Goal: Task Accomplishment & Management: Manage account settings

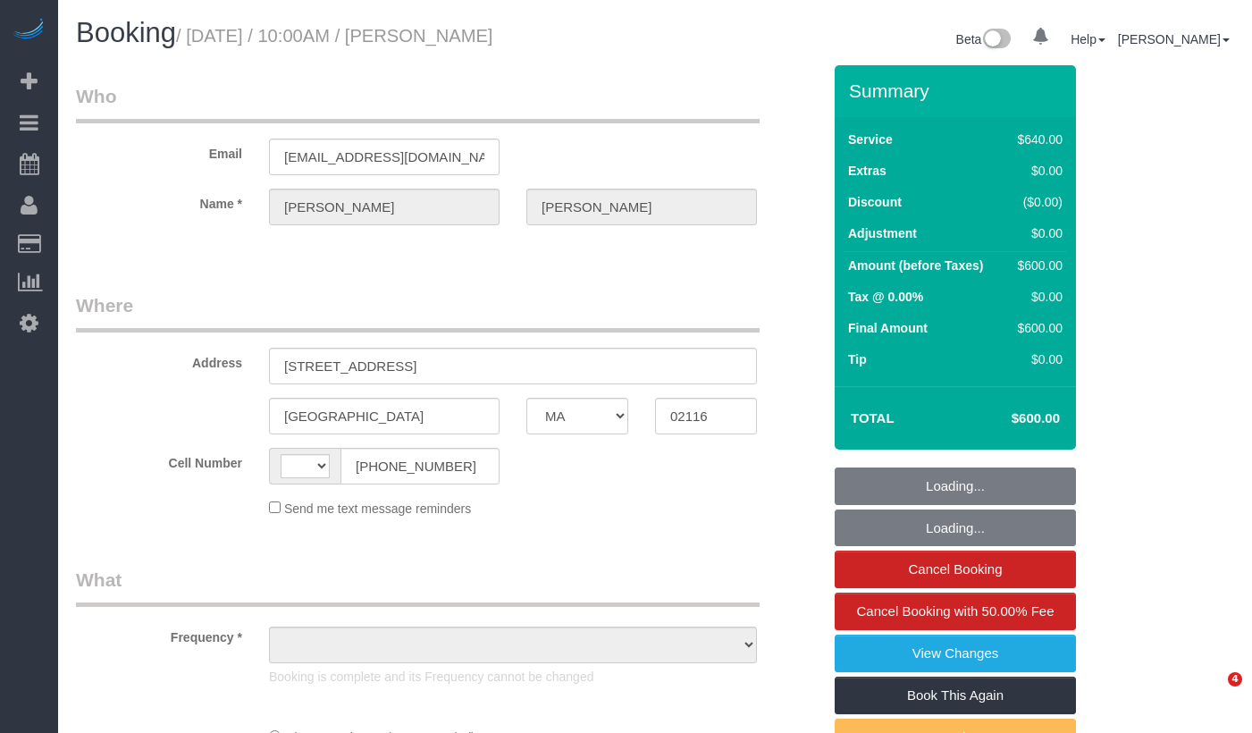
select select "MA"
select select "2"
select select "240"
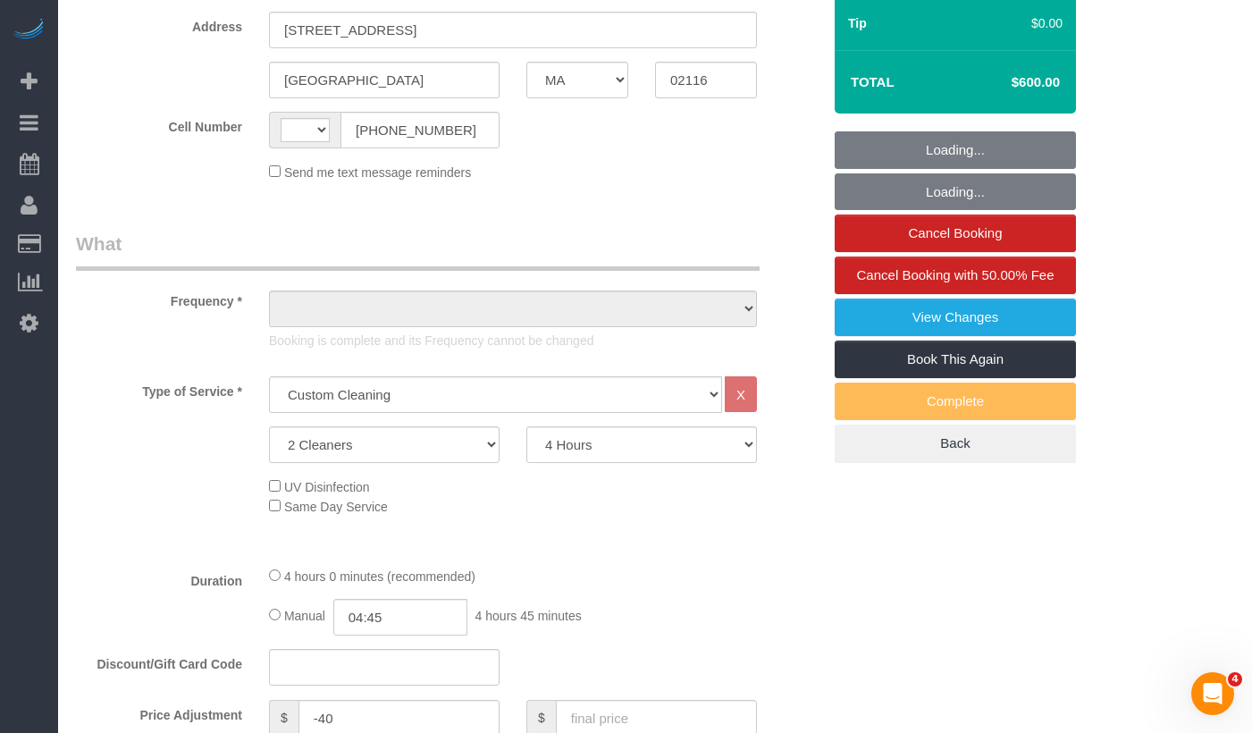
select select "string:[GEOGRAPHIC_DATA]"
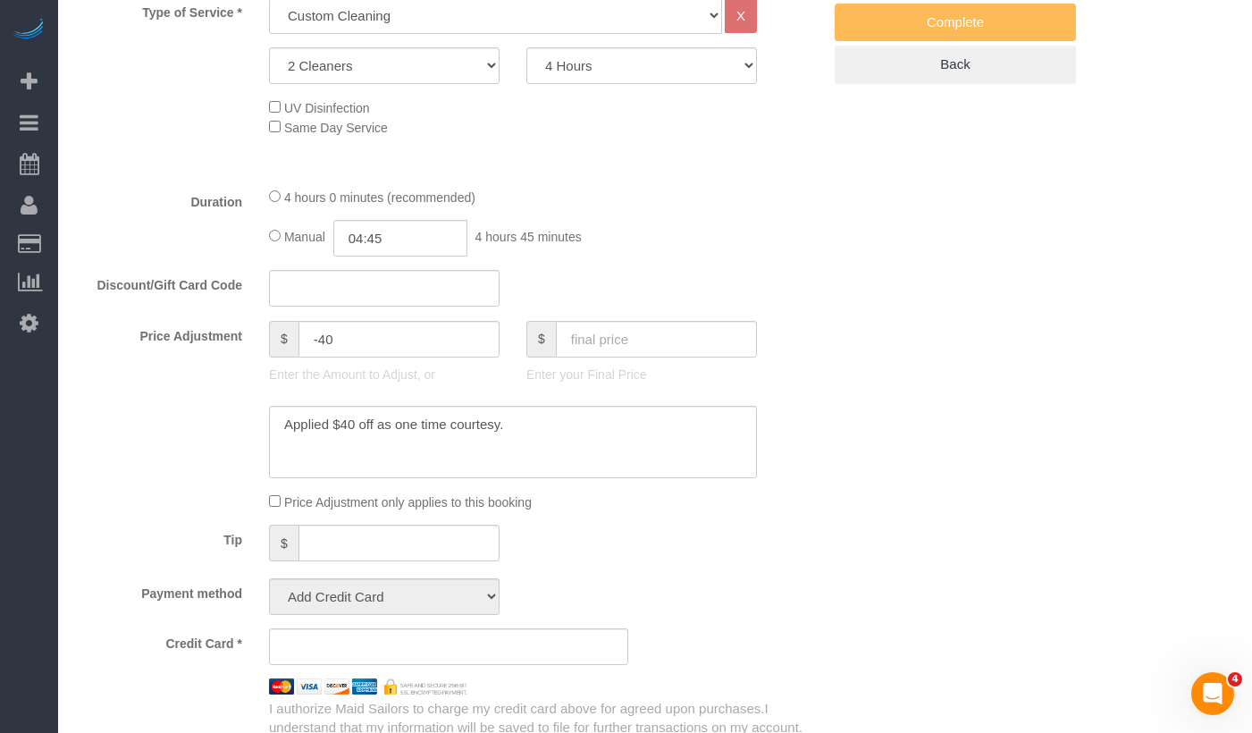
select select "object:932"
select select "spot1"
select select "number:58"
select select "number:70"
select select "number:15"
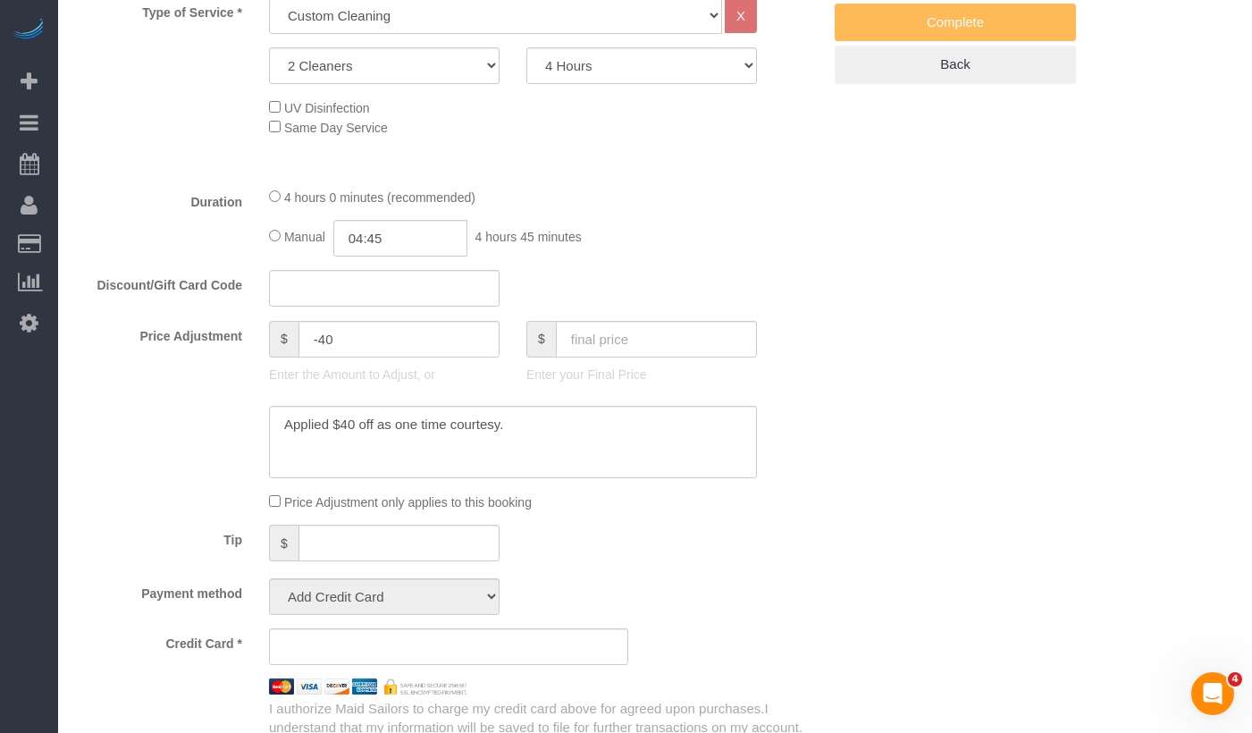
select select "number:5"
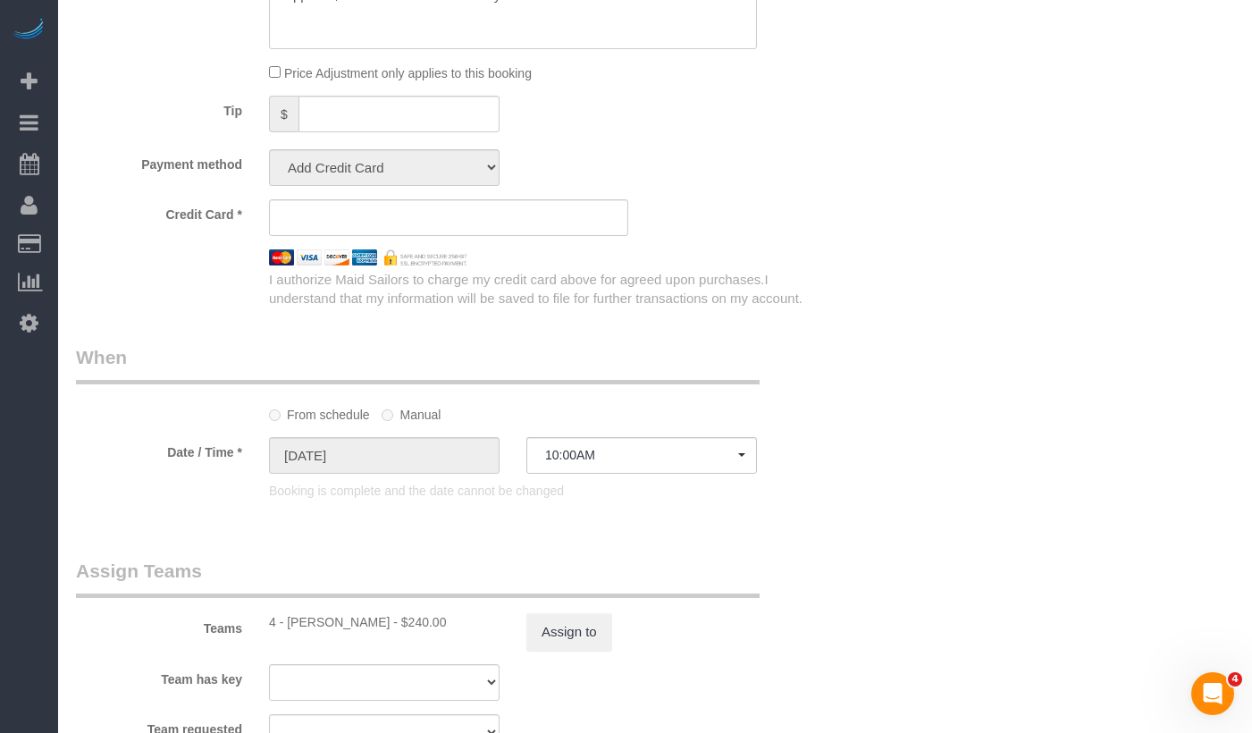
select select "string:stripe-pm_1S6AvA4VGloSiKo7xSJDXScx"
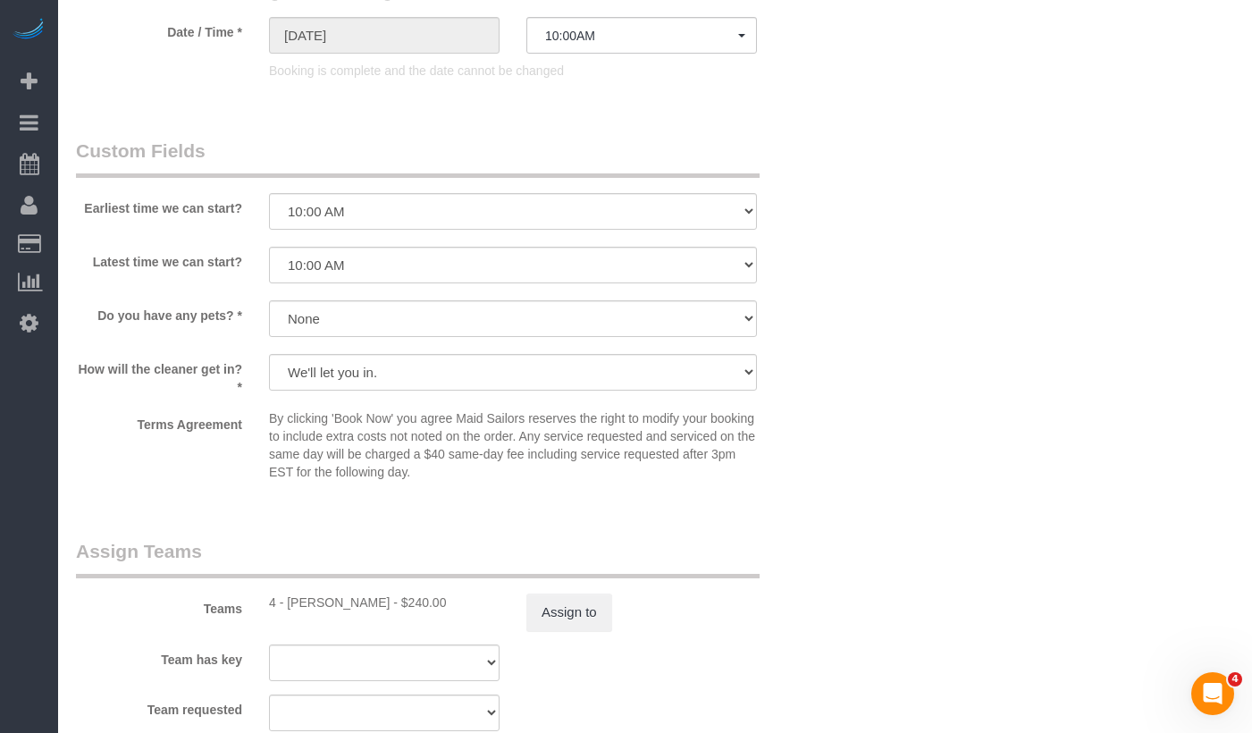
select select "object:1143"
select select "spot32"
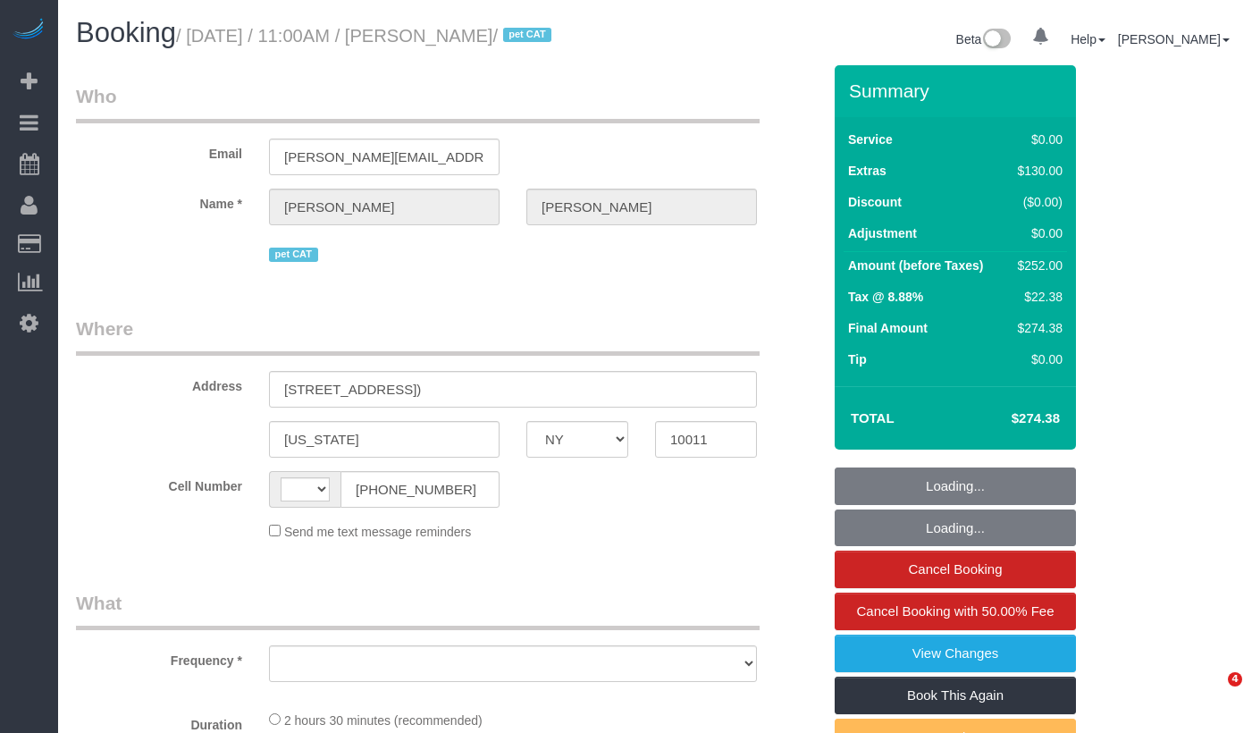
select select "NY"
select select "string:[GEOGRAPHIC_DATA]"
select select "object:804"
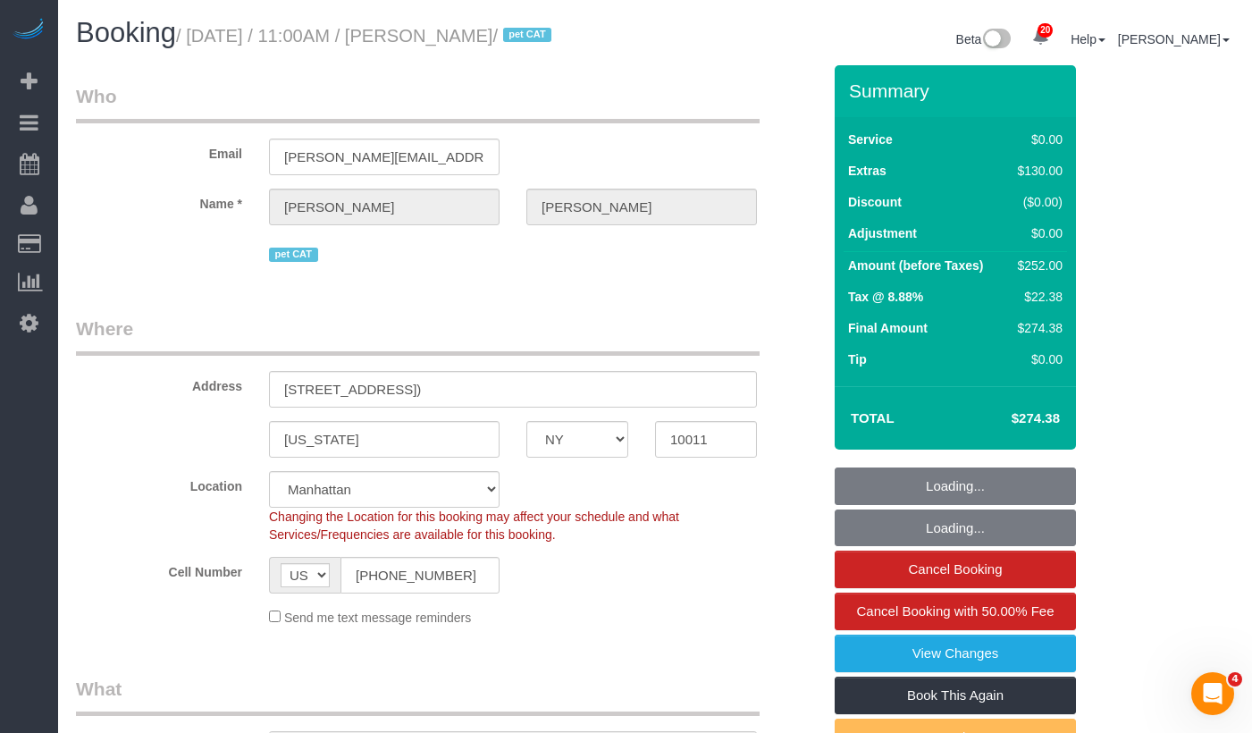
select select "string:stripe-pm_1RwWWT4VGloSiKo7bbqZtHMW"
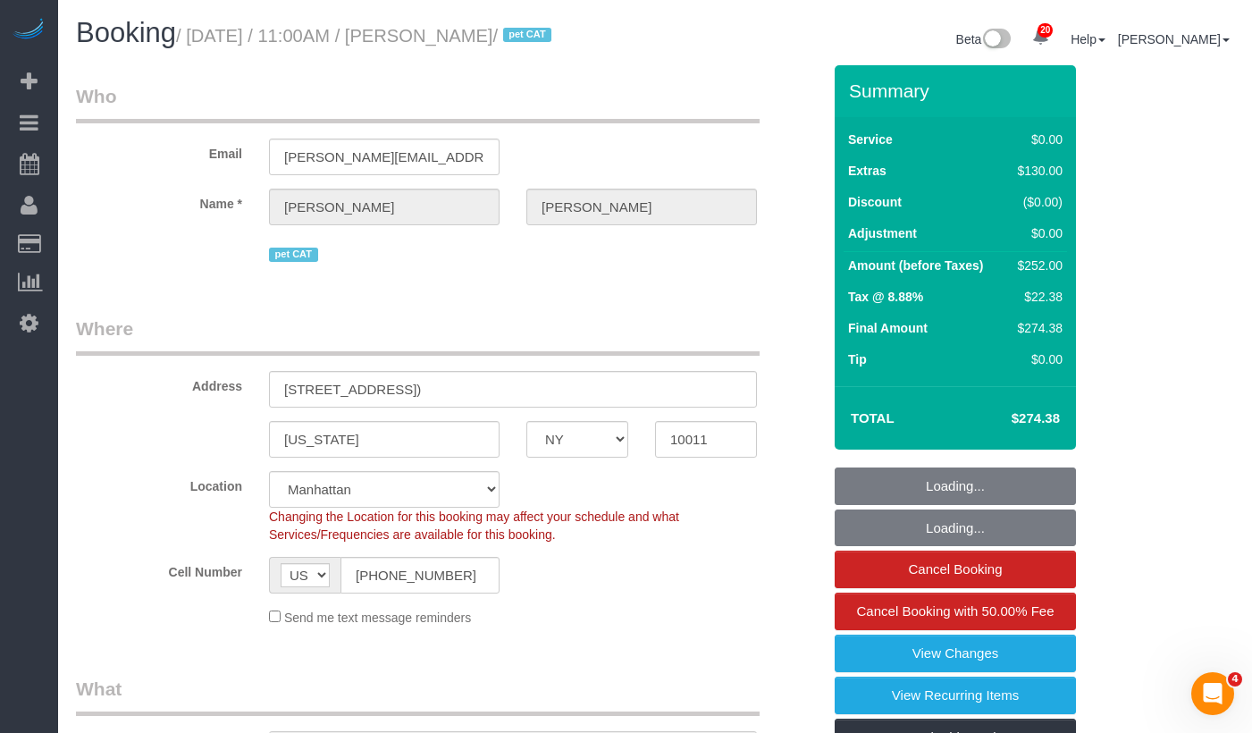
select select "number:57"
select select "number:72"
select select "number:14"
select select "number:6"
select select "object:1483"
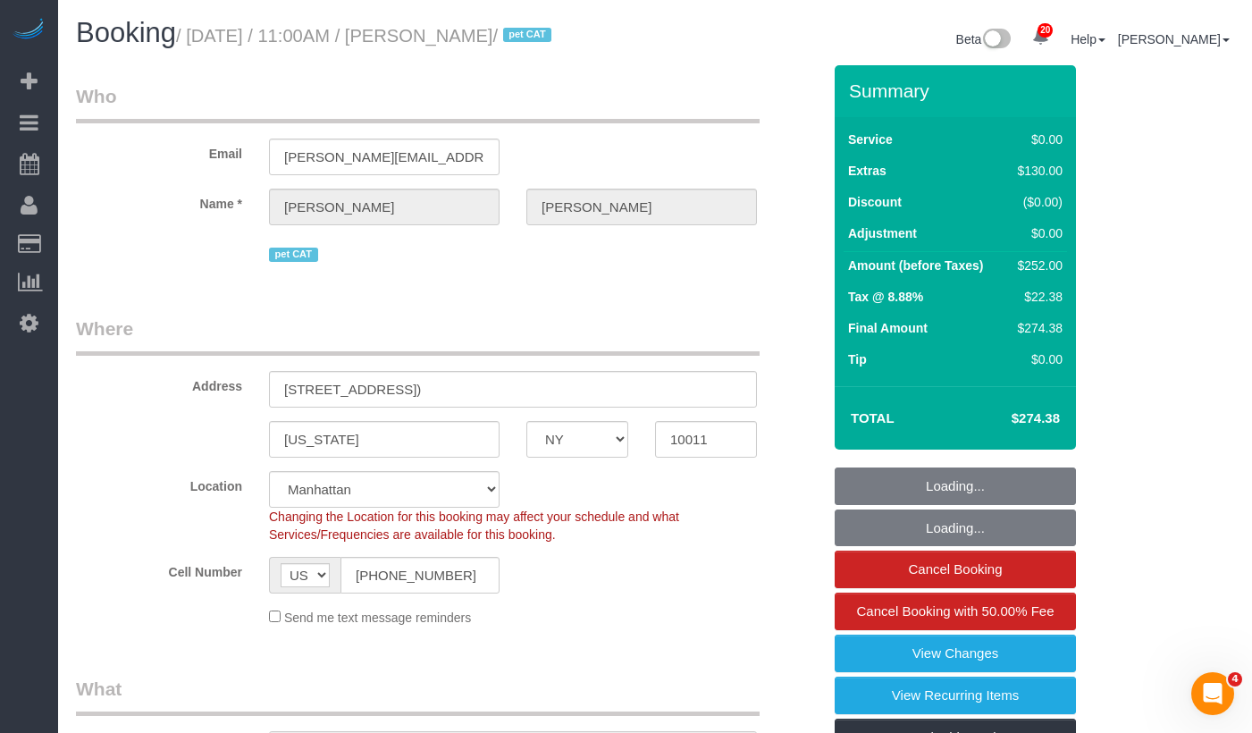
select select "spot1"
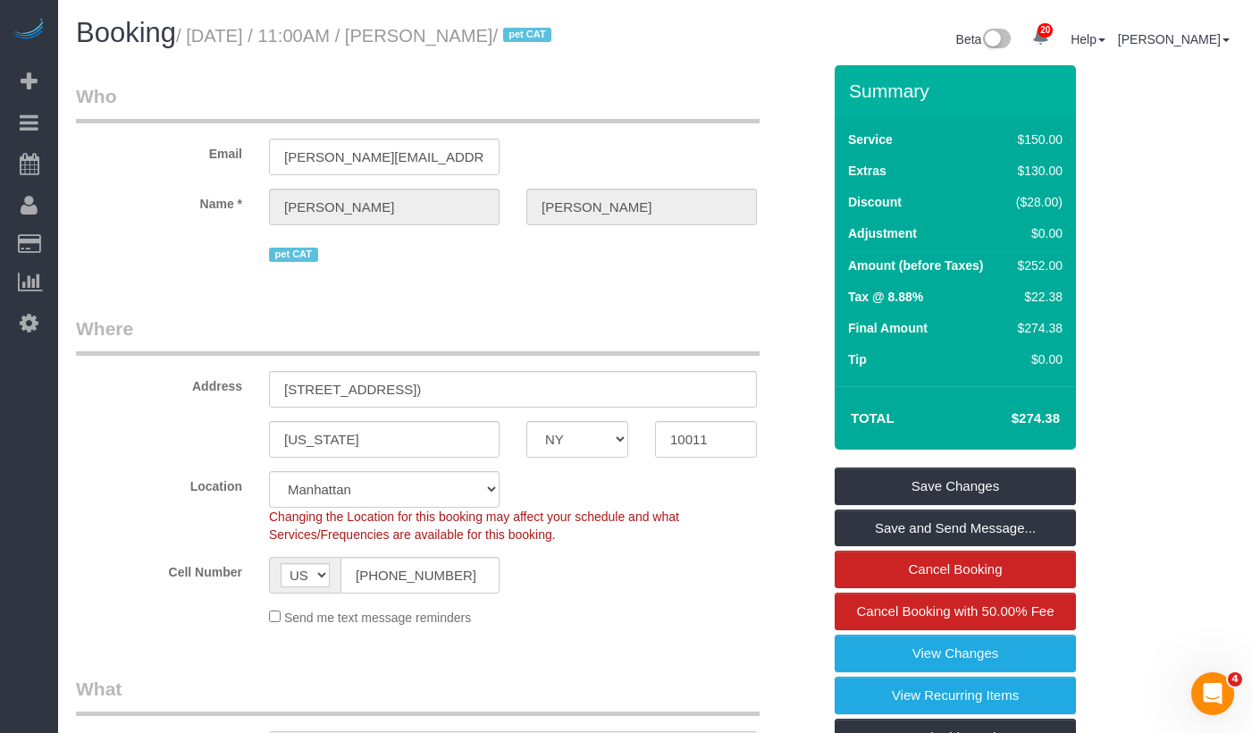
drag, startPoint x: 555, startPoint y: 36, endPoint x: 196, endPoint y: 45, distance: 359.4
click at [196, 45] on small "/ [DATE] / 11:00AM / [PERSON_NAME] / pet CAT" at bounding box center [366, 36] width 381 height 20
copy small "[DATE] / 11:00AM / [PERSON_NAME]"
